Goal: Task Accomplishment & Management: Complete application form

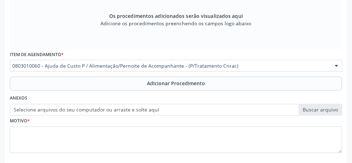
scroll to position [246, 0]
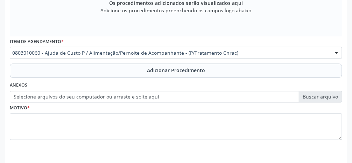
click at [210, 55] on div at bounding box center [337, 53] width 11 height 12
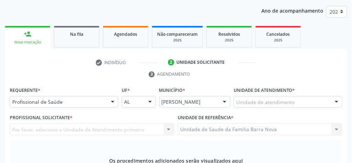
scroll to position [89, 0]
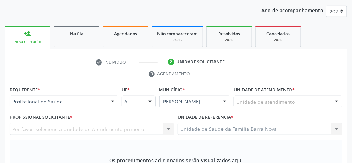
click at [32, 45] on link "person_add Nova marcação" at bounding box center [28, 37] width 46 height 23
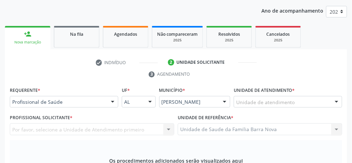
click at [36, 44] on div "Nova marcação" at bounding box center [28, 42] width 36 height 5
click at [29, 38] on link "person_add Nova marcação" at bounding box center [28, 37] width 46 height 23
click at [30, 37] on div "person_add" at bounding box center [28, 34] width 8 height 8
click at [38, 40] on div "Nova marcação" at bounding box center [28, 42] width 36 height 5
click at [28, 37] on link "person_add Nova marcação" at bounding box center [28, 37] width 46 height 23
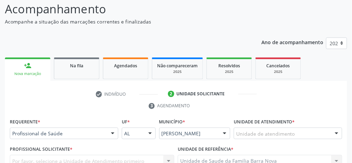
scroll to position [58, 0]
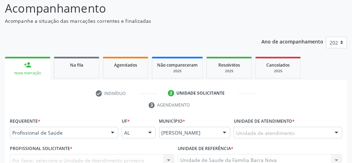
click at [100, 95] on li "check Indivíduo" at bounding box center [127, 94] width 73 height 12
click at [118, 94] on li "check Indivíduo" at bounding box center [127, 94] width 73 height 12
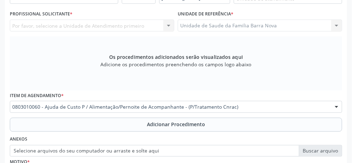
scroll to position [246, 0]
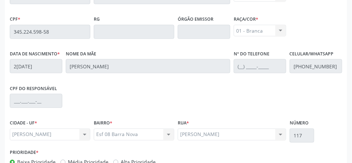
scroll to position [235, 0]
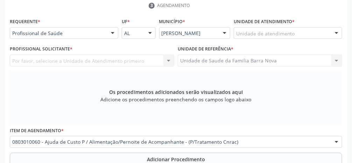
scroll to position [158, 0]
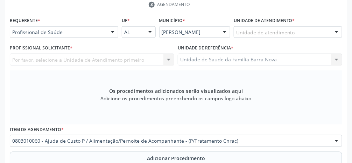
click at [210, 142] on div at bounding box center [337, 141] width 11 height 12
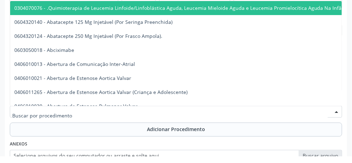
scroll to position [181, 0]
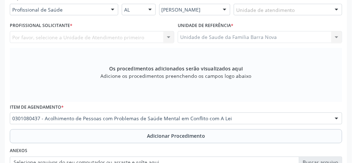
click at [210, 119] on div at bounding box center [337, 119] width 11 height 12
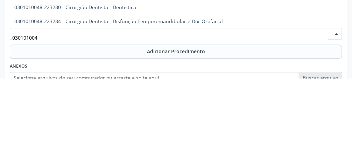
type input "0301010048"
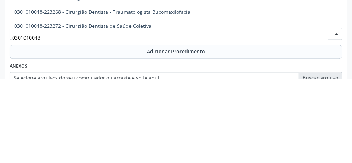
scroll to position [248, 0]
click at [181, 97] on span "0301010048-223268 - Cirurgião Dentista - Traumatologista Bucomaxilofacial" at bounding box center [103, 95] width 178 height 7
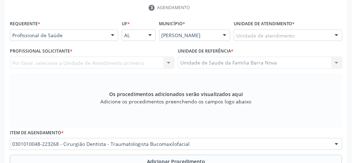
scroll to position [156, 0]
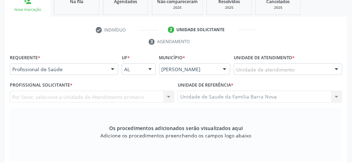
click at [210, 71] on div "Unidade de atendimento" at bounding box center [288, 69] width 109 height 12
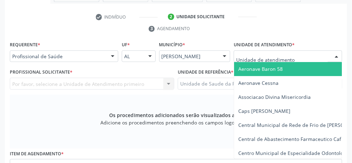
scroll to position [144, 0]
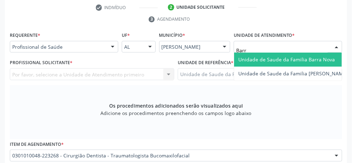
type input "Barra"
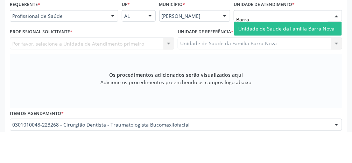
click at [210, 60] on span "Unidade de Saude da Familia Barra Nova" at bounding box center [287, 59] width 97 height 7
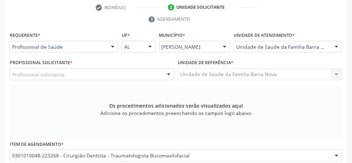
click at [122, 75] on div "Profissional solicitante" at bounding box center [92, 74] width 165 height 12
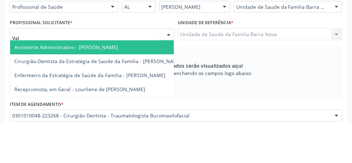
type input "Vale"
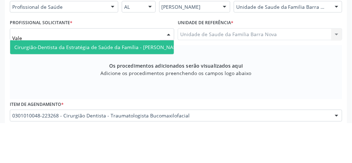
click at [154, 85] on span "Cirurgião-Dentista da Estratégia de Saúde da Família - [PERSON_NAME]" at bounding box center [98, 87] width 168 height 7
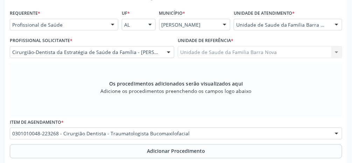
scroll to position [168, 0]
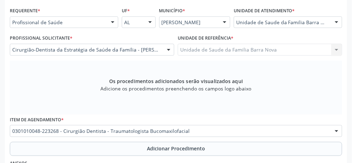
click at [193, 151] on span "Adicionar Procedimento" at bounding box center [176, 148] width 58 height 7
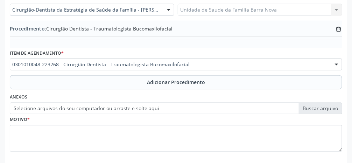
scroll to position [220, 0]
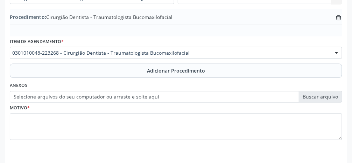
click at [210, 97] on label "Selecione arquivos do seu computador ou arraste e solte aqui" at bounding box center [176, 97] width 333 height 12
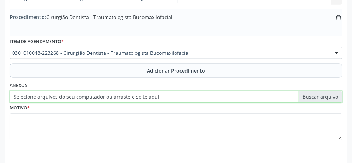
click at [210, 97] on input "Selecione arquivos do seu computador ou arraste e solte aqui" at bounding box center [176, 97] width 333 height 12
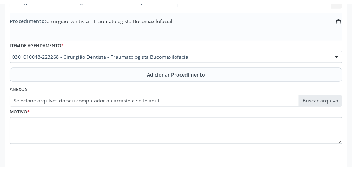
scroll to position [211, 0]
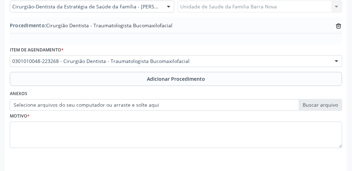
type input "C:\fakepath\17600153410137113309119584815558.jpg"
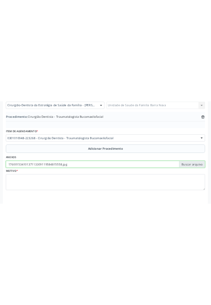
scroll to position [109, 0]
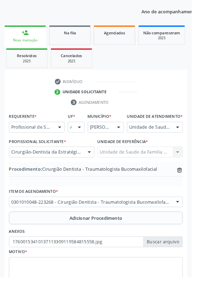
click at [210, 196] on html "Central de Marcação notifications [PERSON_NAME] Recepcionista da UBS  Configur…" at bounding box center [105, 43] width 211 height 305
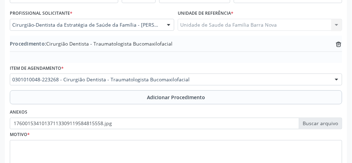
scroll to position [220, 0]
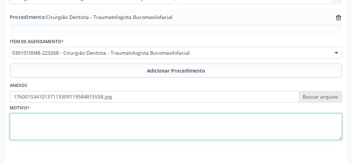
click at [114, 128] on textarea at bounding box center [176, 127] width 333 height 27
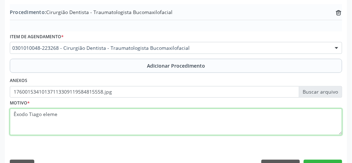
scroll to position [242, 0]
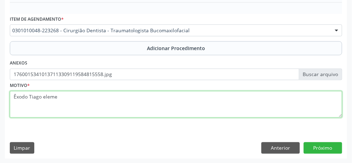
click at [76, 104] on textarea "Êxodo Tiago eleme" at bounding box center [176, 104] width 333 height 27
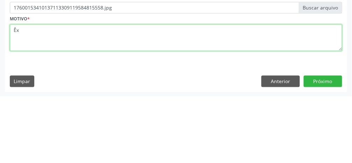
type textarea "Ê"
type textarea "[MEDICAL_DATA] do elemento 38"
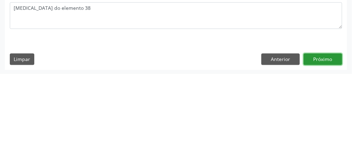
click at [210, 149] on button "Próximo" at bounding box center [323, 148] width 39 height 12
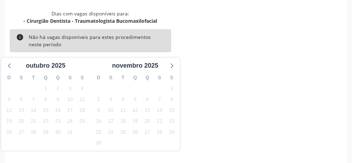
scroll to position [167, 0]
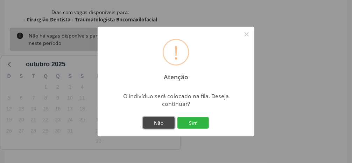
click at [163, 129] on button "Não" at bounding box center [159, 123] width 32 height 12
